Goal: Information Seeking & Learning: Learn about a topic

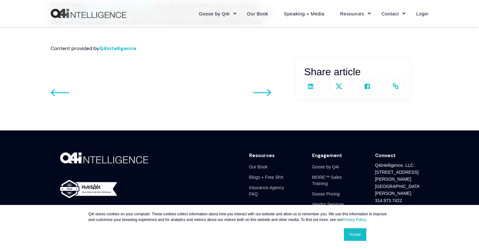
scroll to position [621, 0]
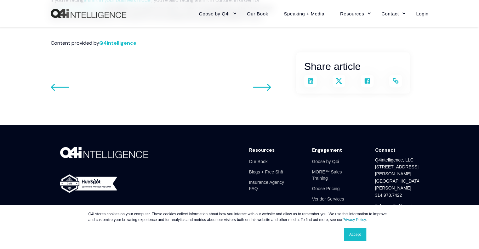
click at [265, 84] on link "Go to next post" at bounding box center [262, 89] width 18 height 10
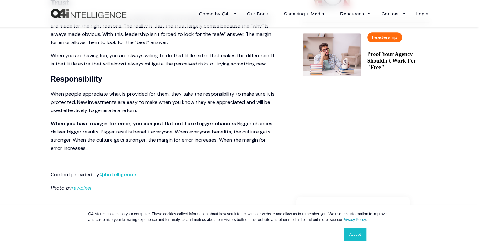
scroll to position [349, 0]
